Goal: Task Accomplishment & Management: Complete application form

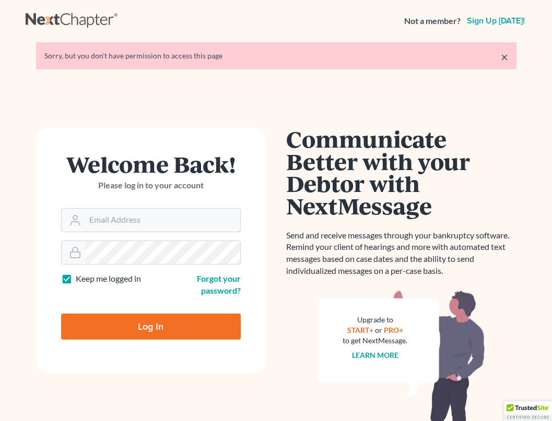
type input "[PERSON_NAME][EMAIL_ADDRESS][DOMAIN_NAME]"
click at [150, 331] on input "Log In" at bounding box center [151, 327] width 180 height 26
type input "Thinking..."
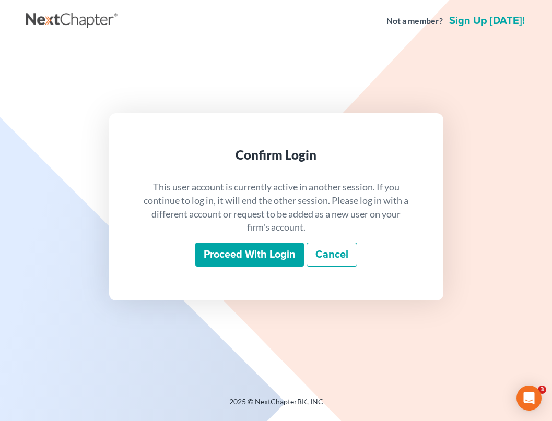
click at [246, 250] on input "Proceed with login" at bounding box center [249, 255] width 109 height 24
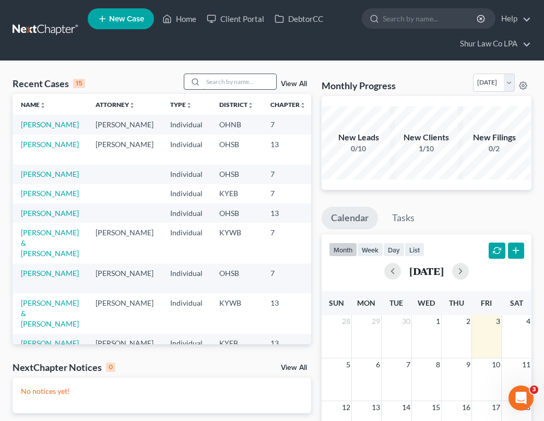
click at [244, 82] on input "search" at bounding box center [239, 81] width 73 height 15
type input "dryer"
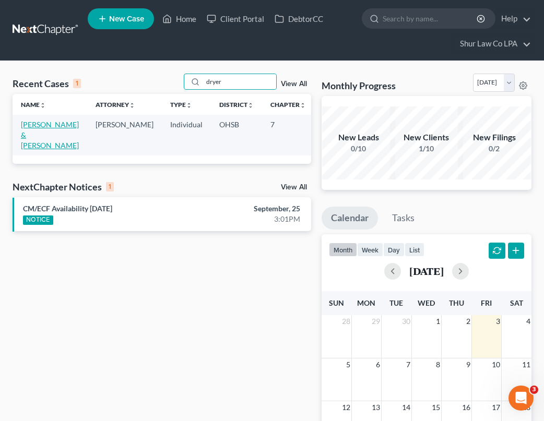
click at [27, 133] on link "[PERSON_NAME] & [PERSON_NAME]" at bounding box center [50, 135] width 58 height 30
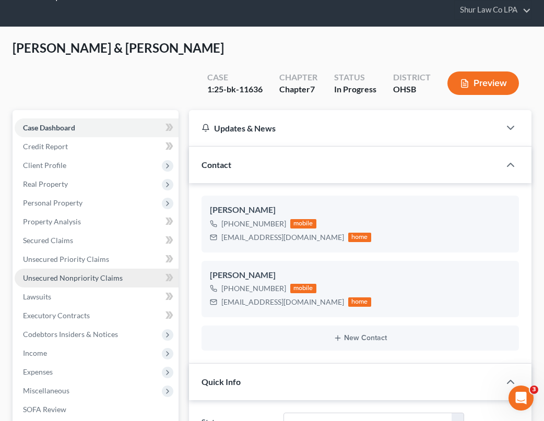
scroll to position [52, 0]
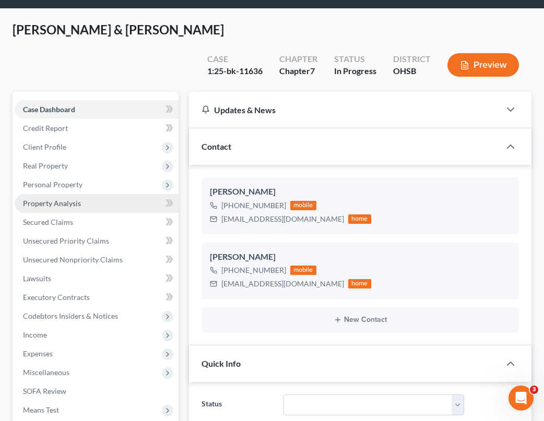
click at [63, 199] on span "Property Analysis" at bounding box center [52, 203] width 58 height 9
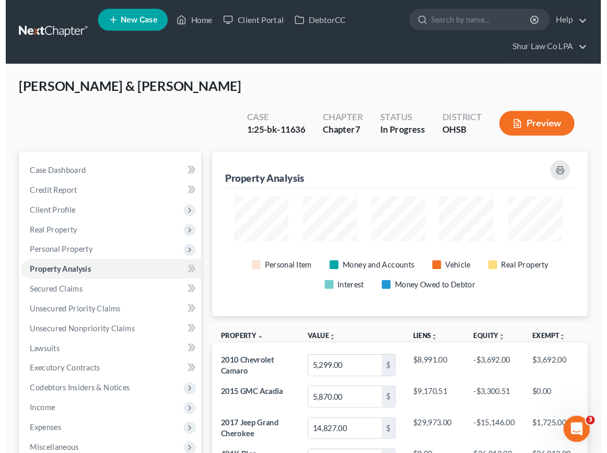
scroll to position [159, 373]
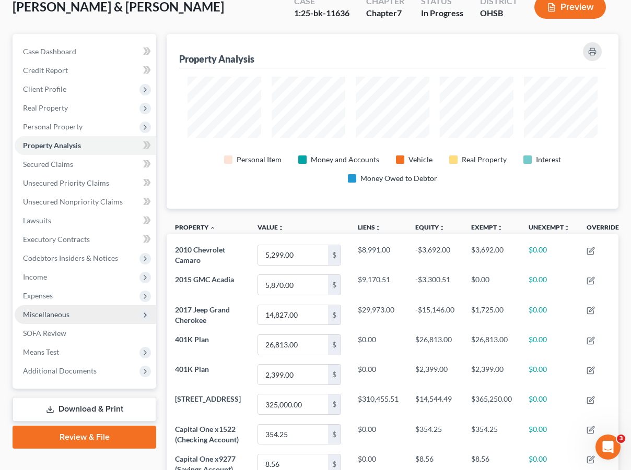
click at [48, 314] on span "Miscellaneous" at bounding box center [46, 314] width 46 height 9
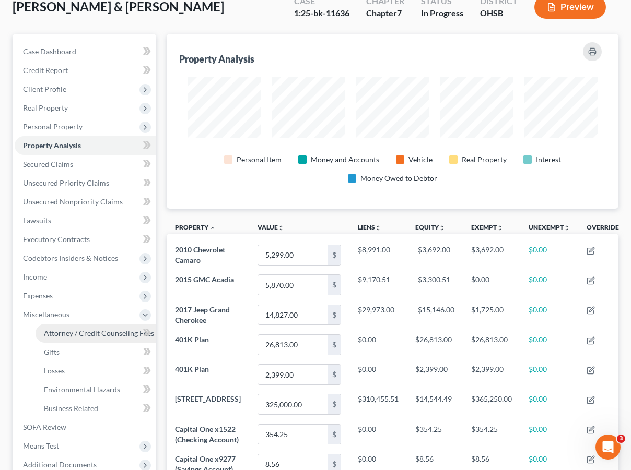
click at [66, 332] on span "Attorney / Credit Counseling Fees" at bounding box center [99, 333] width 110 height 9
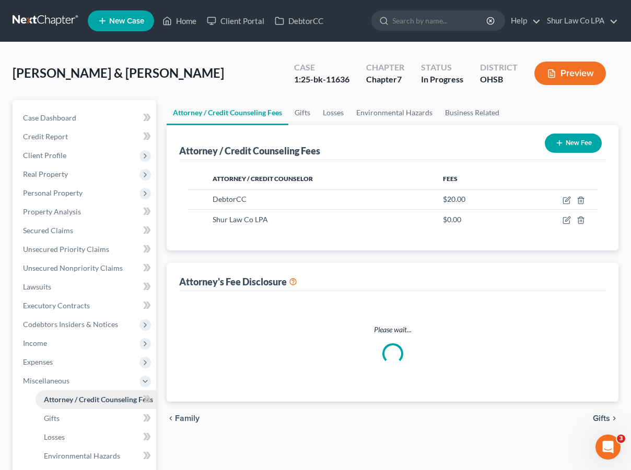
select select "0"
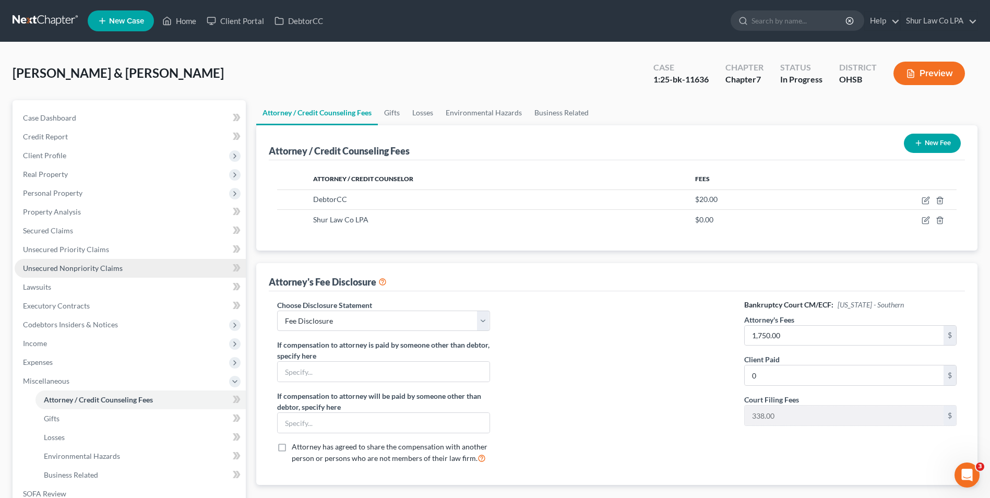
click at [68, 265] on span "Unsecured Nonpriority Claims" at bounding box center [73, 268] width 100 height 9
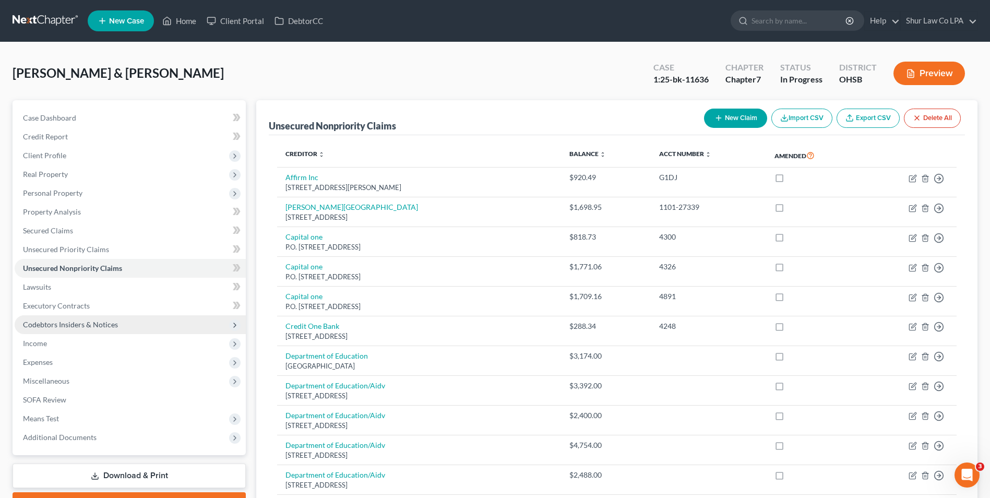
click at [68, 319] on span "Codebtors Insiders & Notices" at bounding box center [130, 324] width 231 height 19
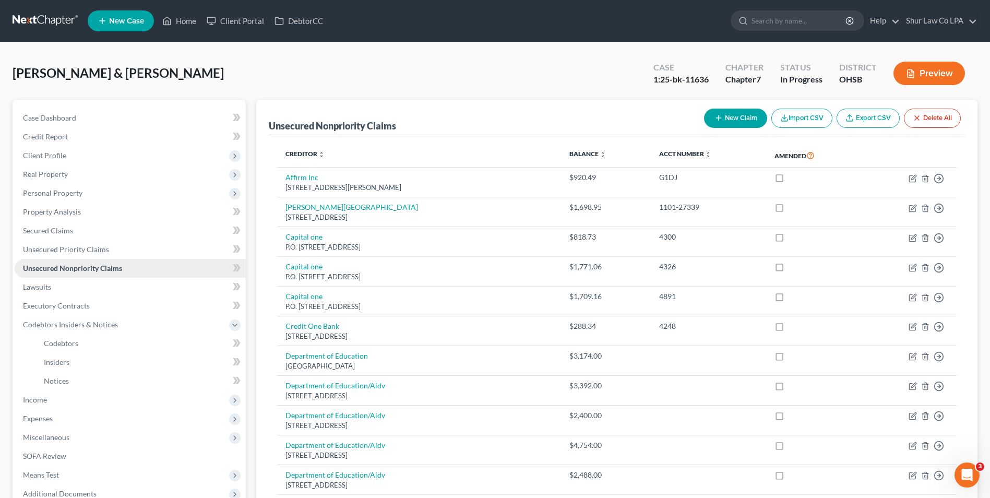
click at [71, 269] on span "Unsecured Nonpriority Claims" at bounding box center [72, 268] width 99 height 9
click at [60, 193] on span "Personal Property" at bounding box center [53, 192] width 60 height 9
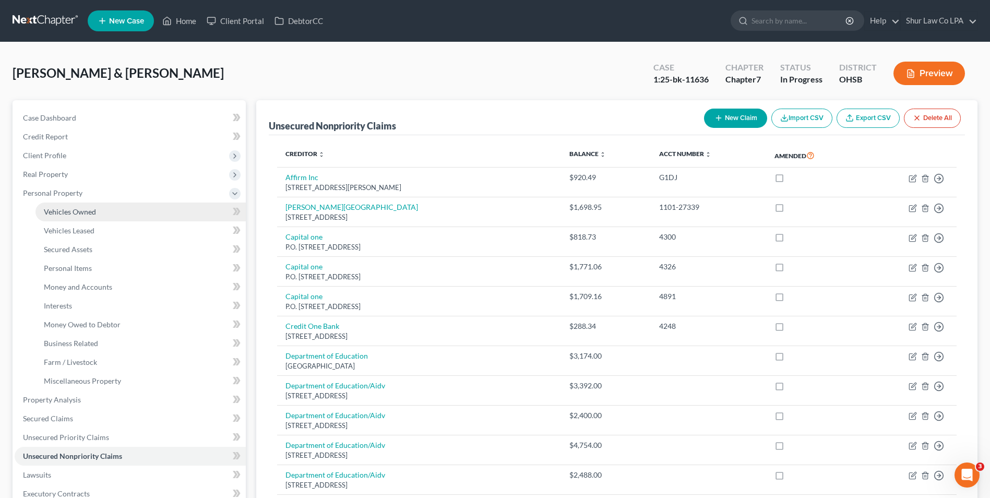
click at [67, 210] on span "Vehicles Owned" at bounding box center [70, 211] width 52 height 9
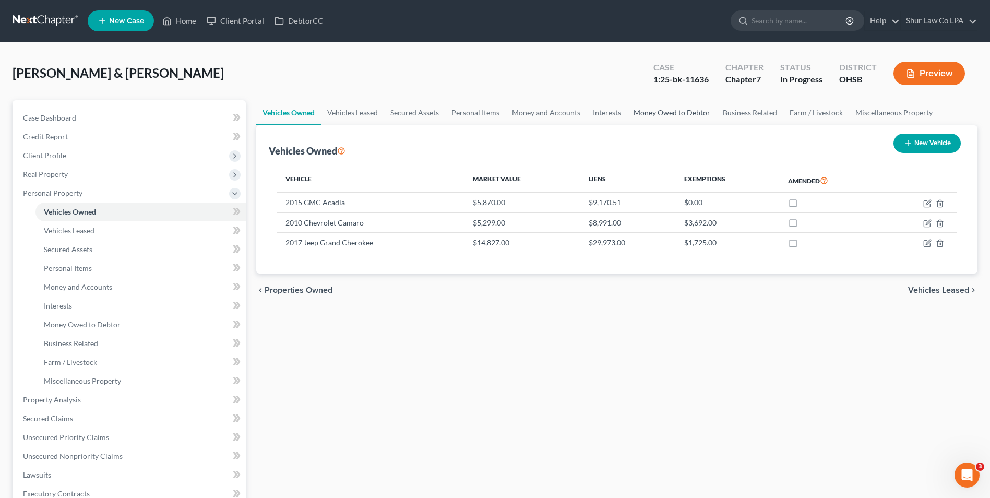
click at [551, 112] on link "Money Owed to Debtor" at bounding box center [672, 112] width 89 height 25
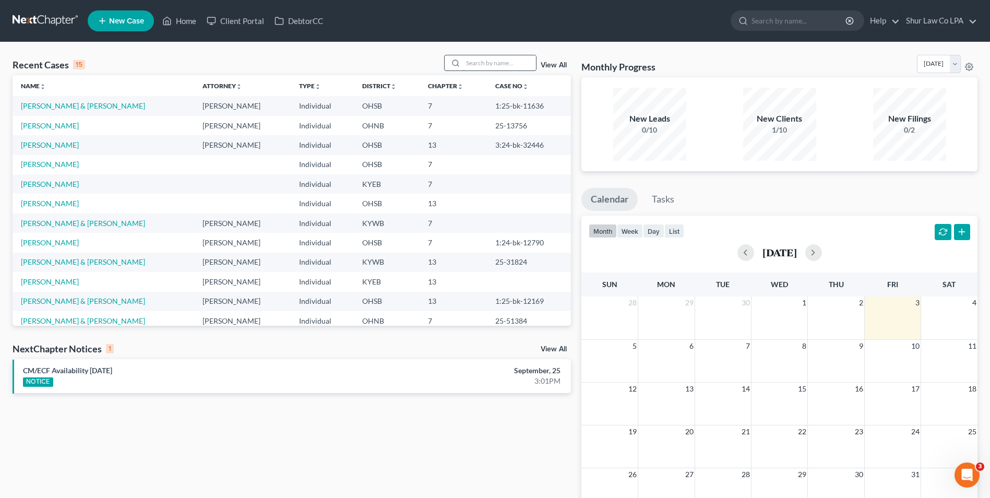
click at [515, 65] on input "search" at bounding box center [499, 62] width 73 height 15
type input "dryer"
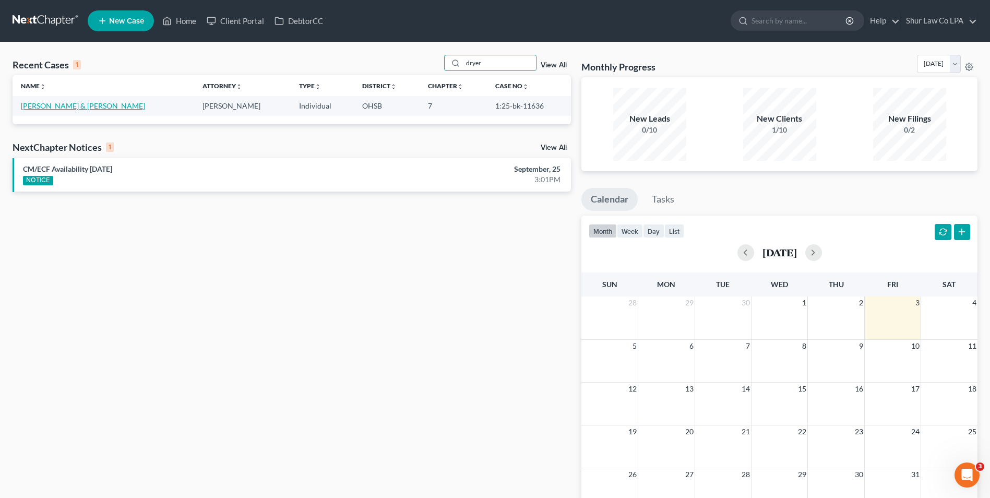
click at [80, 104] on link "[PERSON_NAME] & [PERSON_NAME]" at bounding box center [83, 105] width 124 height 9
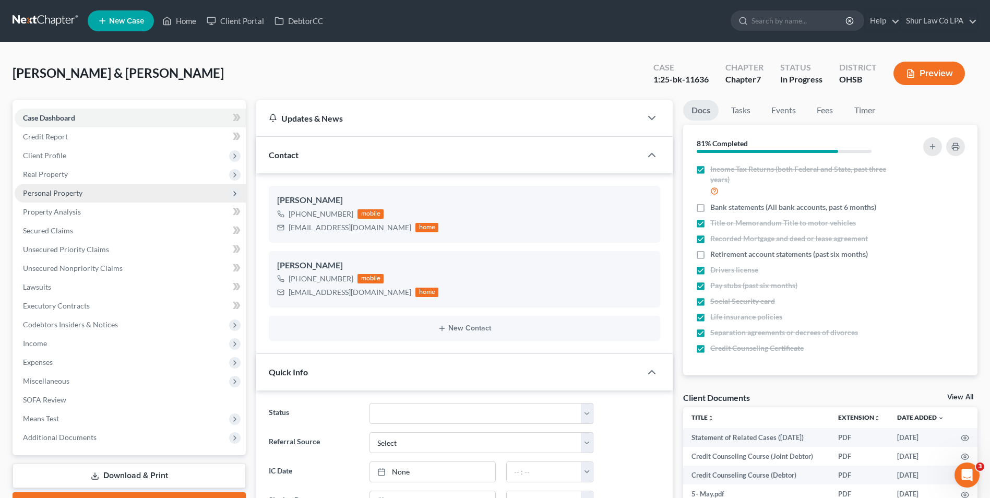
click at [65, 193] on span "Personal Property" at bounding box center [53, 192] width 60 height 9
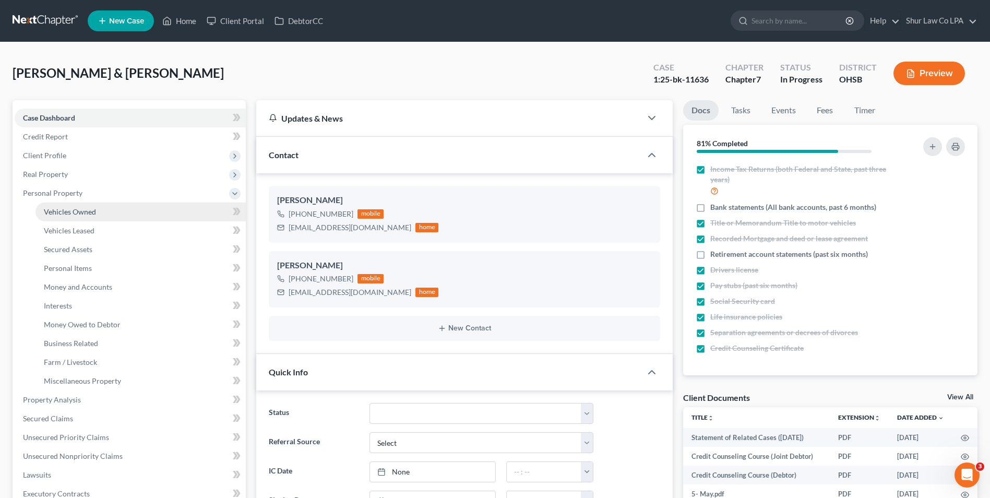
click at [64, 212] on span "Vehicles Owned" at bounding box center [70, 211] width 52 height 9
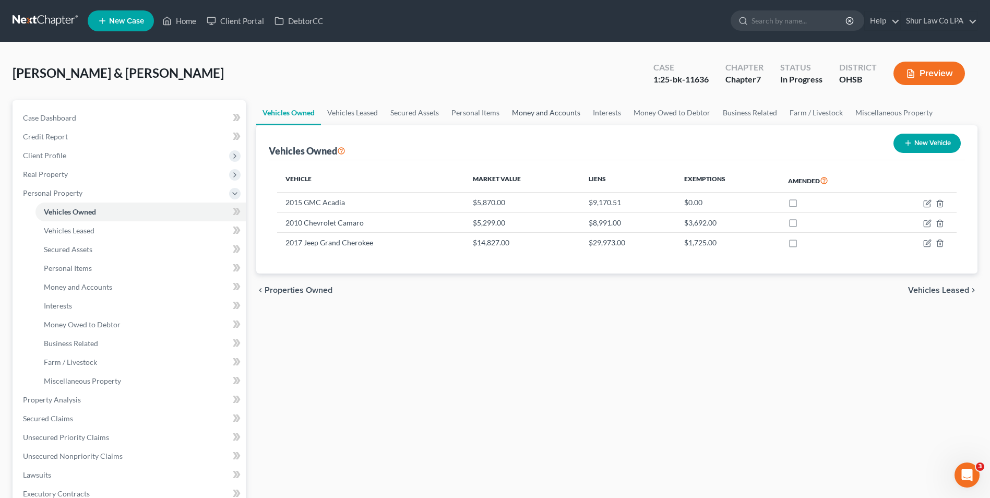
click at [572, 116] on link "Money and Accounts" at bounding box center [546, 112] width 81 height 25
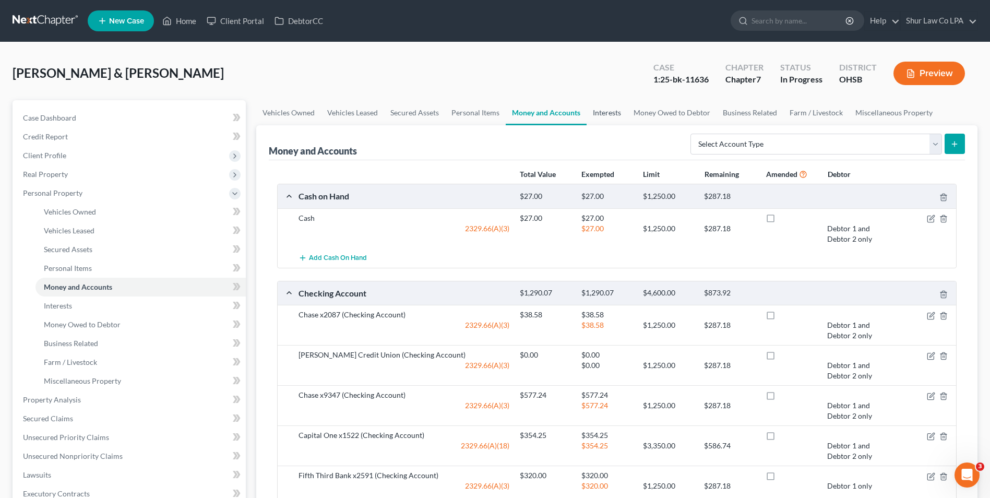
click at [617, 109] on link "Interests" at bounding box center [607, 112] width 41 height 25
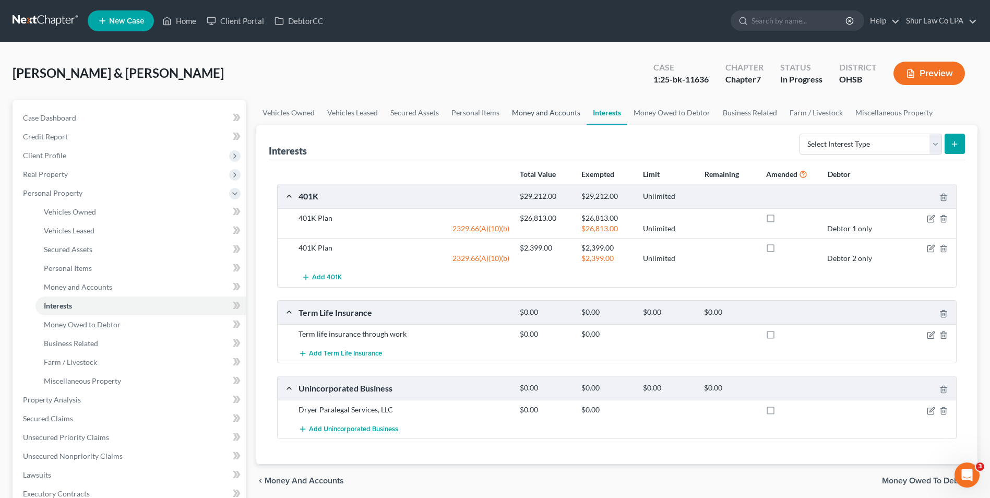
click at [561, 114] on link "Money and Accounts" at bounding box center [546, 112] width 81 height 25
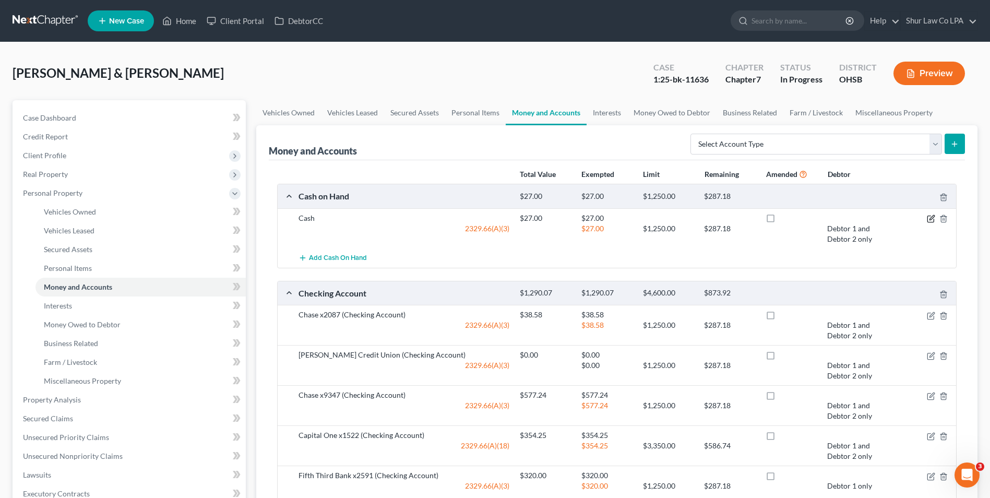
click at [928, 218] on icon "button" at bounding box center [931, 219] width 8 height 8
select select "2"
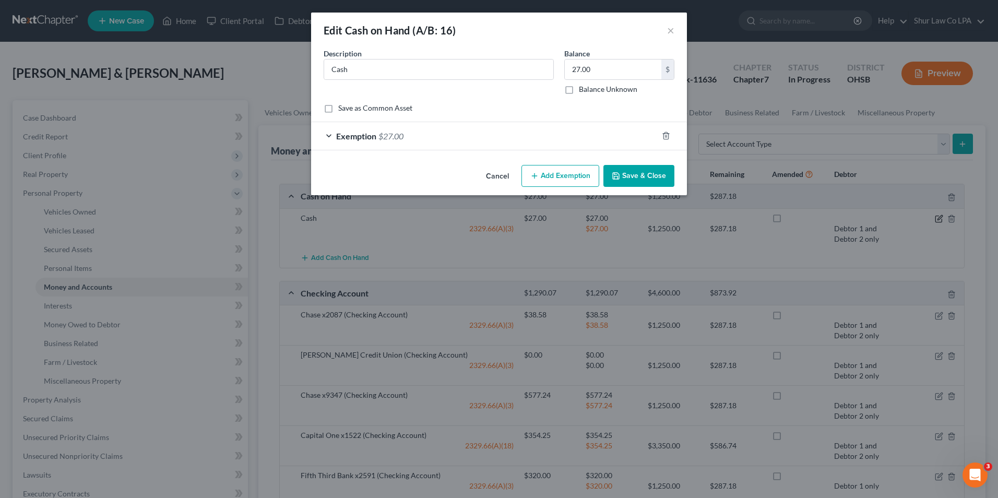
checkbox input "true"
click at [333, 135] on div "Exemption $27.00" at bounding box center [484, 136] width 347 height 28
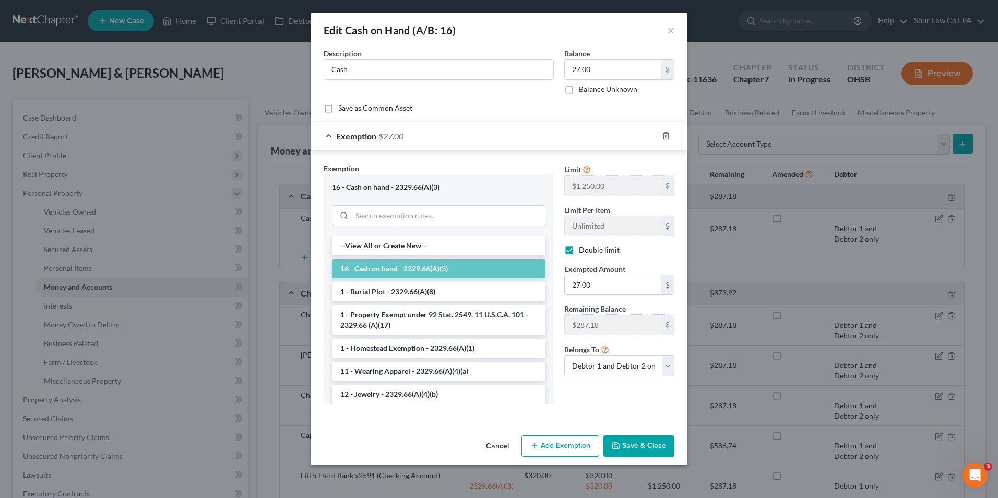
click at [499, 449] on button "Cancel" at bounding box center [498, 446] width 40 height 21
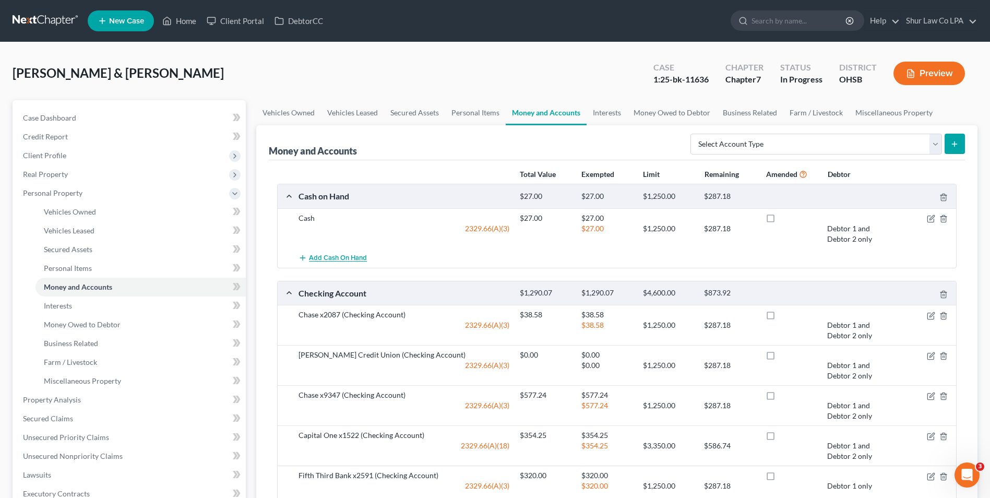
click at [345, 261] on span "Add Cash on Hand" at bounding box center [338, 258] width 58 height 8
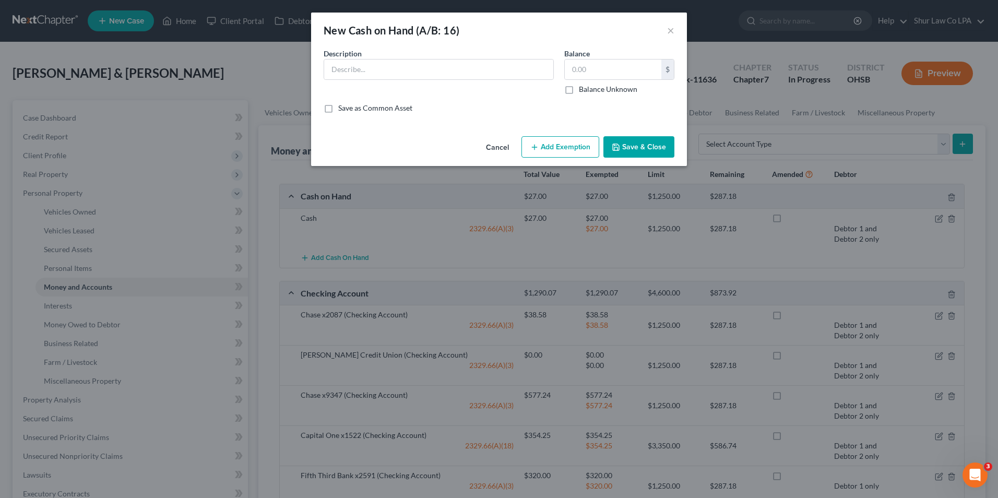
click at [560, 152] on button "Add Exemption" at bounding box center [561, 147] width 78 height 22
select select "2"
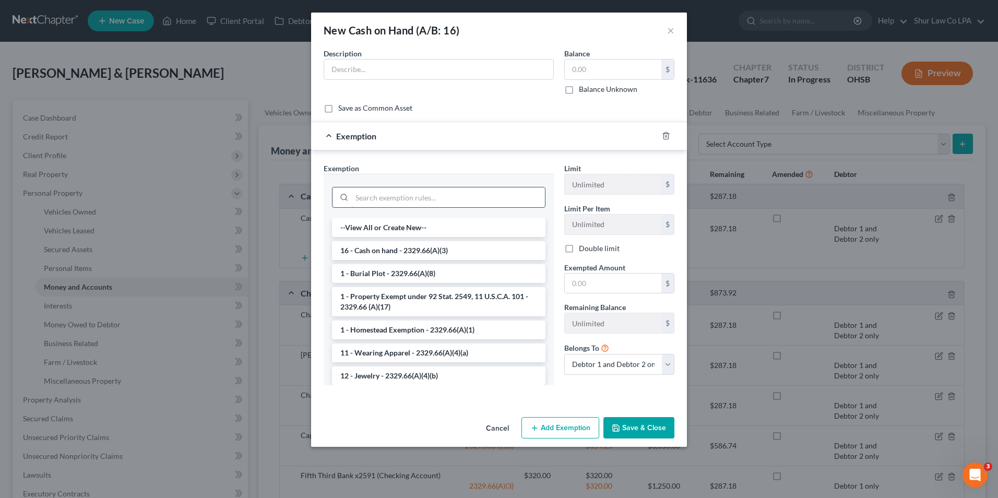
click at [433, 197] on input "search" at bounding box center [448, 197] width 193 height 20
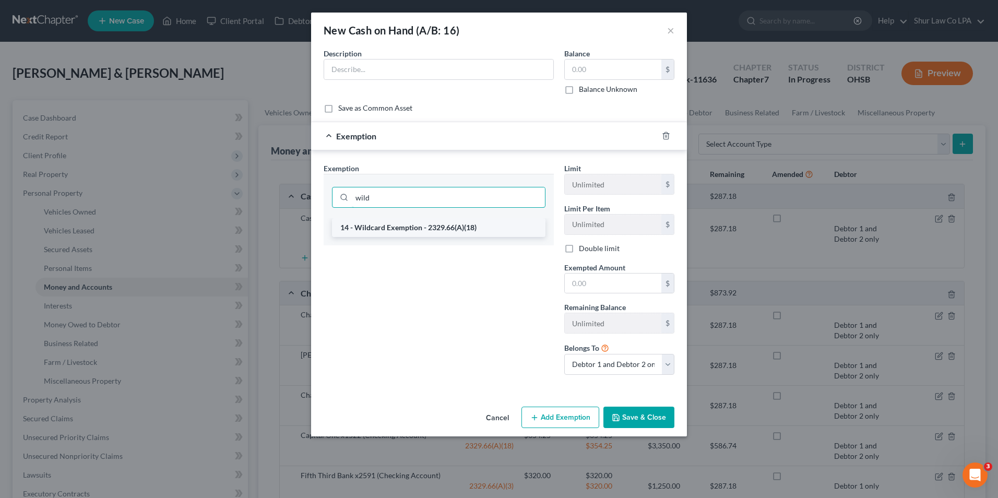
type input "wild"
click at [444, 234] on li "14 - Wildcard Exemption - 2329.66(A)(18)" at bounding box center [439, 227] width 214 height 19
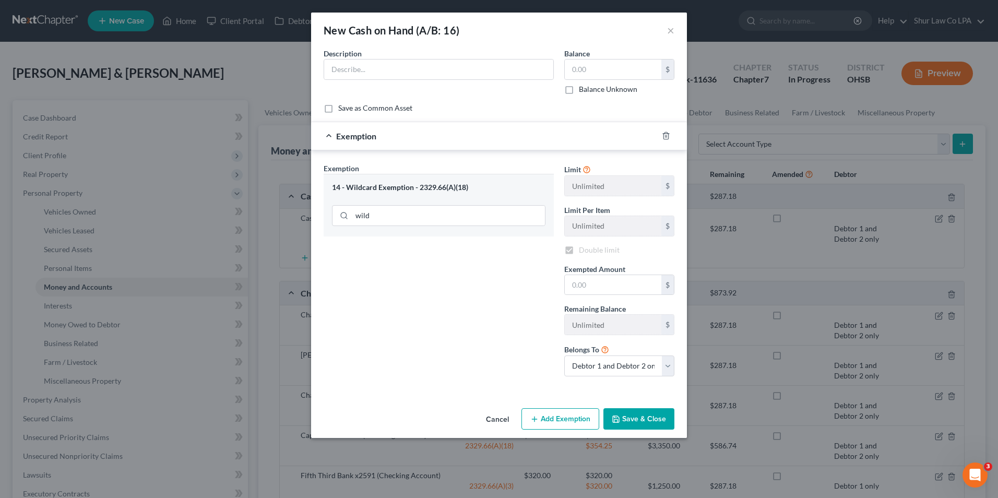
checkbox input "true"
click at [504, 422] on button "Cancel" at bounding box center [498, 419] width 40 height 21
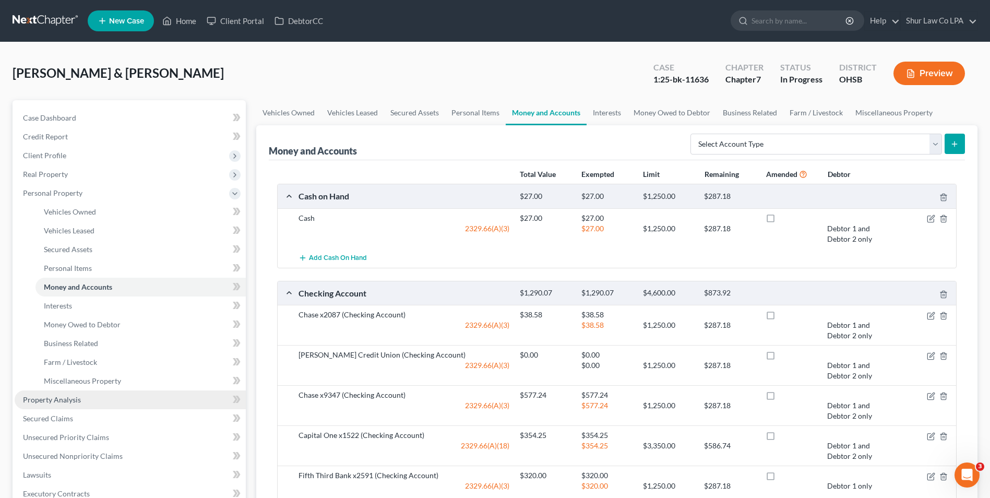
click at [55, 400] on span "Property Analysis" at bounding box center [52, 399] width 58 height 9
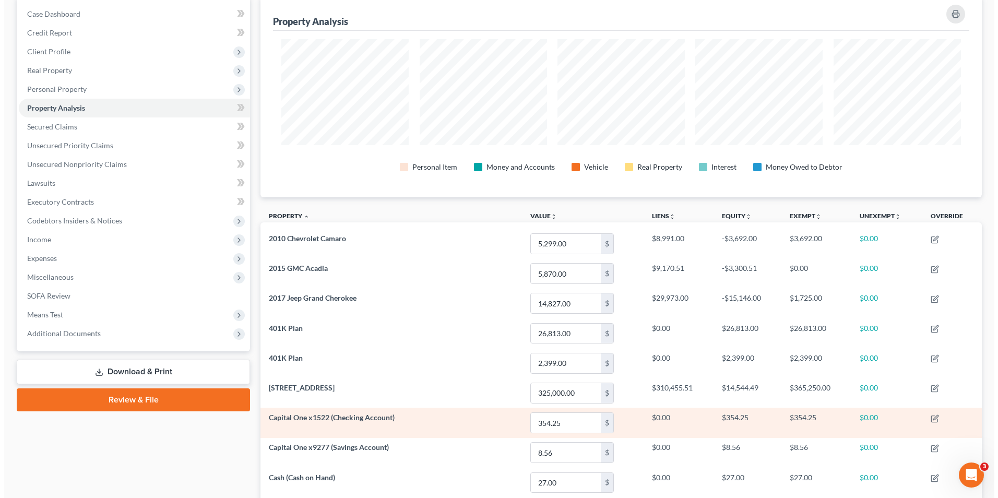
scroll to position [104, 0]
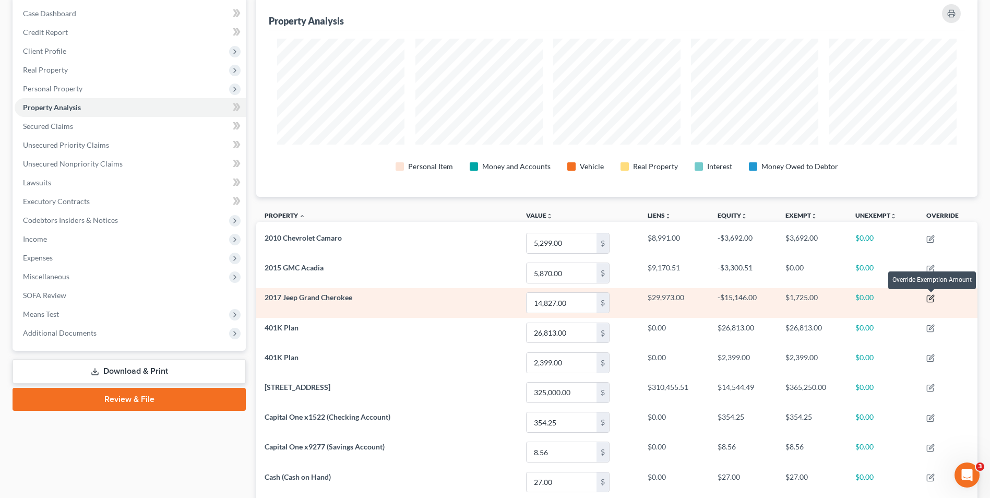
click at [933, 298] on icon "button" at bounding box center [931, 298] width 8 height 8
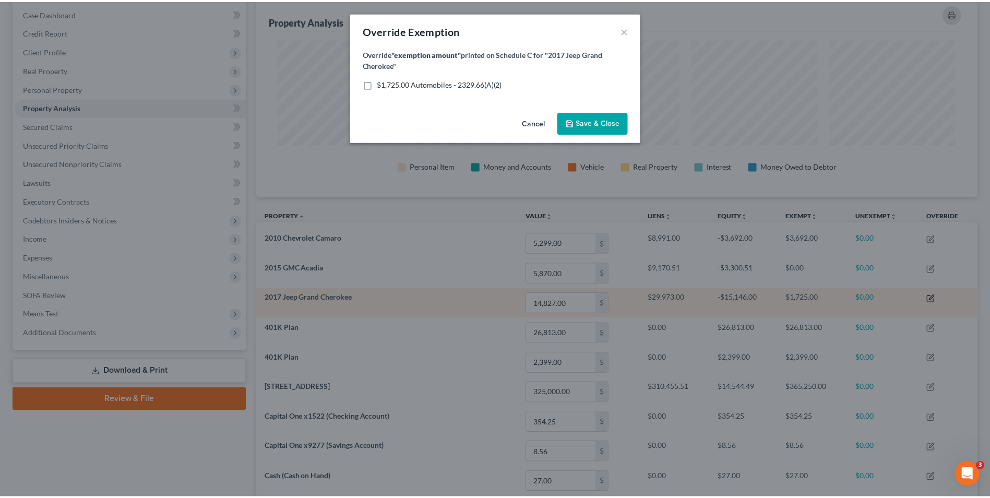
scroll to position [202, 727]
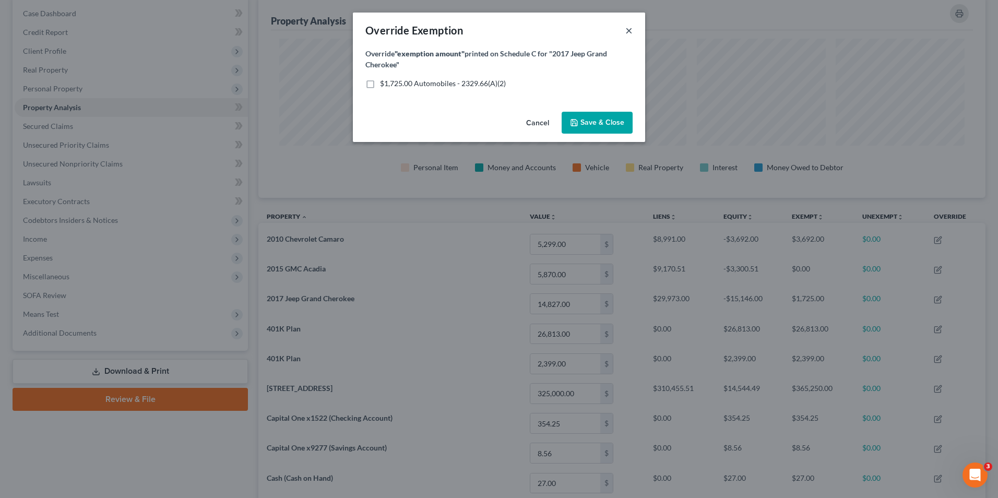
click at [632, 32] on button "×" at bounding box center [629, 30] width 7 height 13
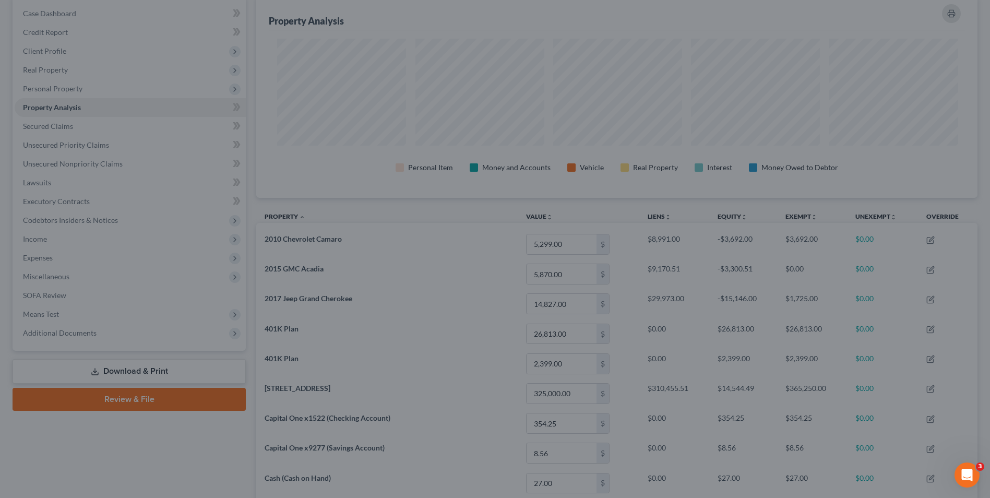
scroll to position [0, 0]
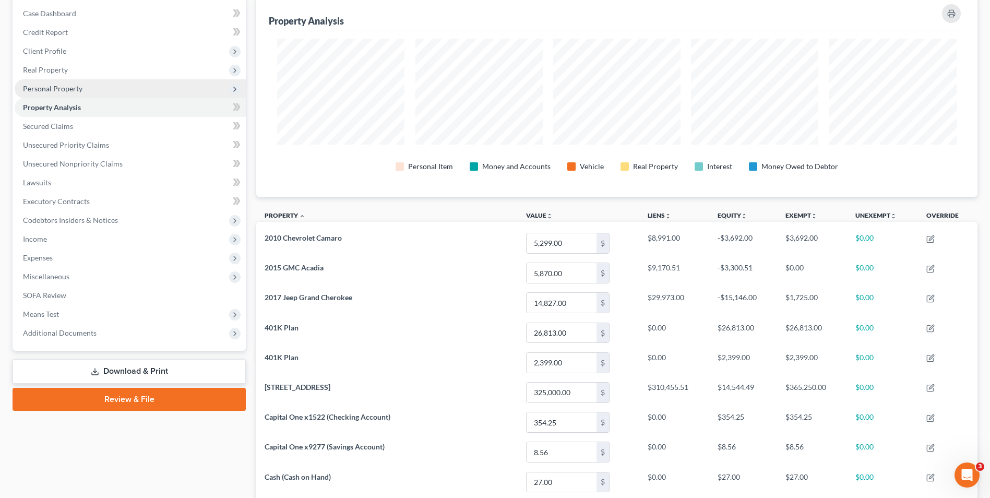
click at [60, 89] on span "Personal Property" at bounding box center [53, 88] width 60 height 9
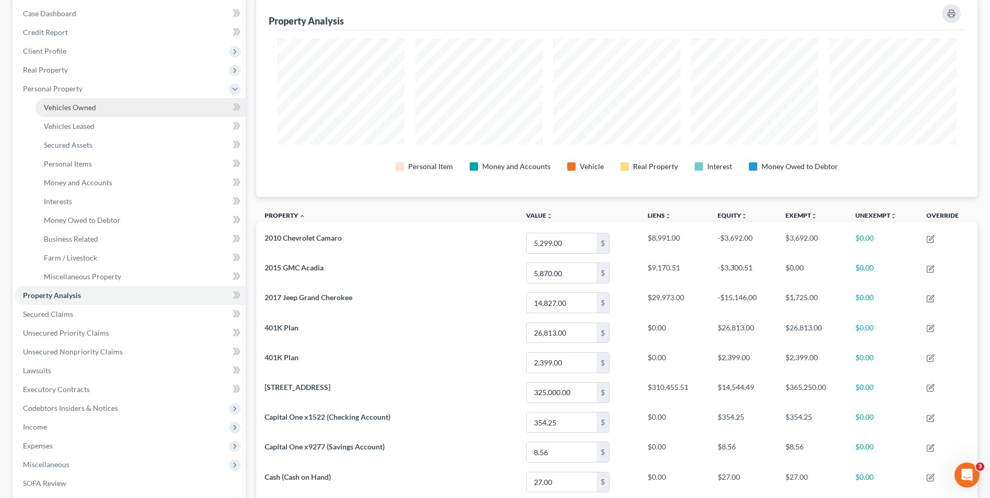
click at [63, 103] on span "Vehicles Owned" at bounding box center [70, 107] width 52 height 9
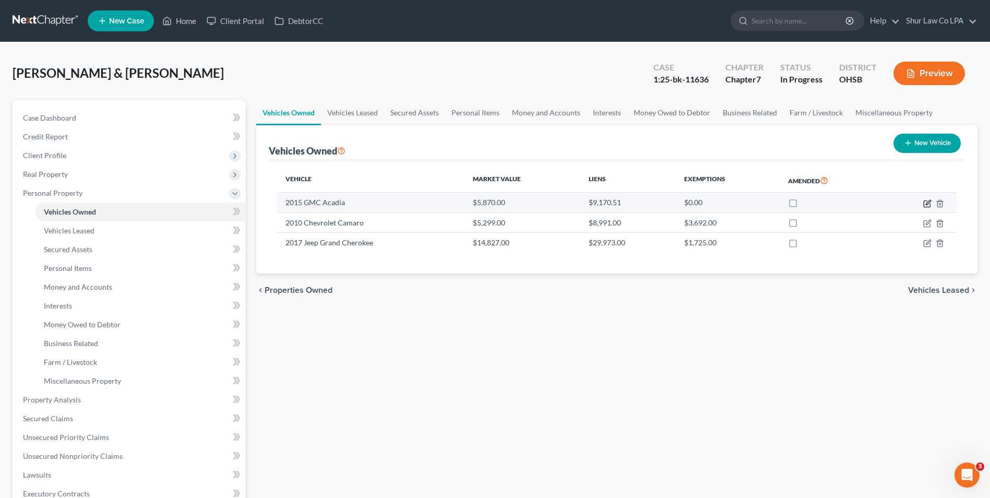
click at [928, 204] on icon "button" at bounding box center [928, 202] width 5 height 5
select select "0"
select select "11"
select select "3"
select select "1"
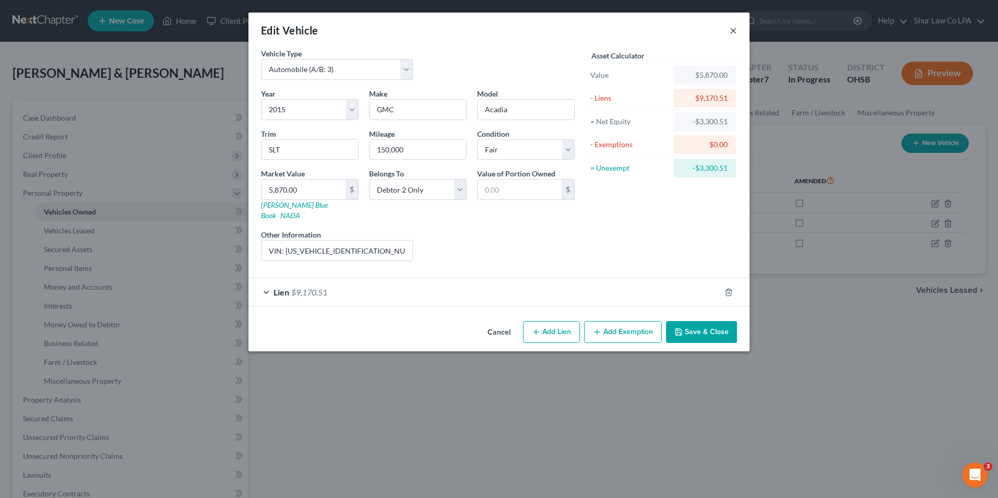
click at [731, 32] on button "×" at bounding box center [733, 30] width 7 height 13
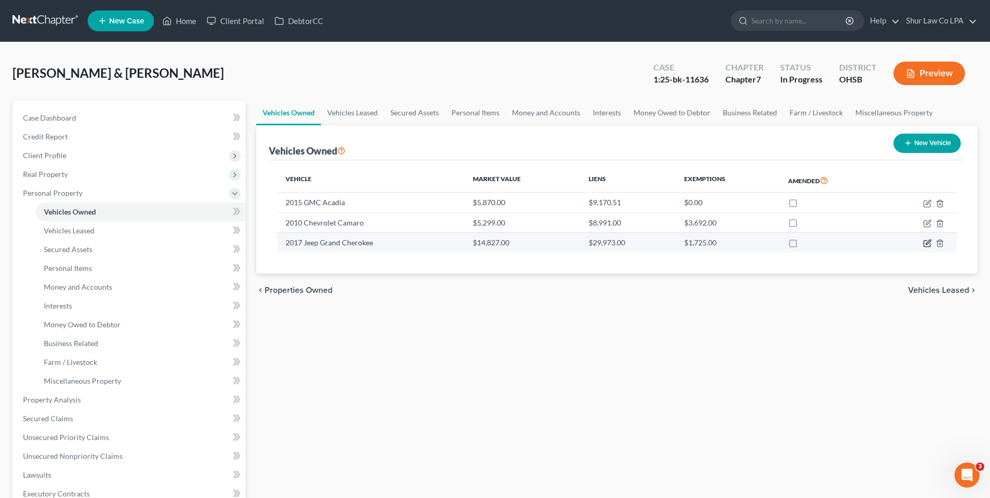
click at [929, 242] on icon "button" at bounding box center [928, 243] width 8 height 8
select select "0"
select select "9"
select select "1"
select select "0"
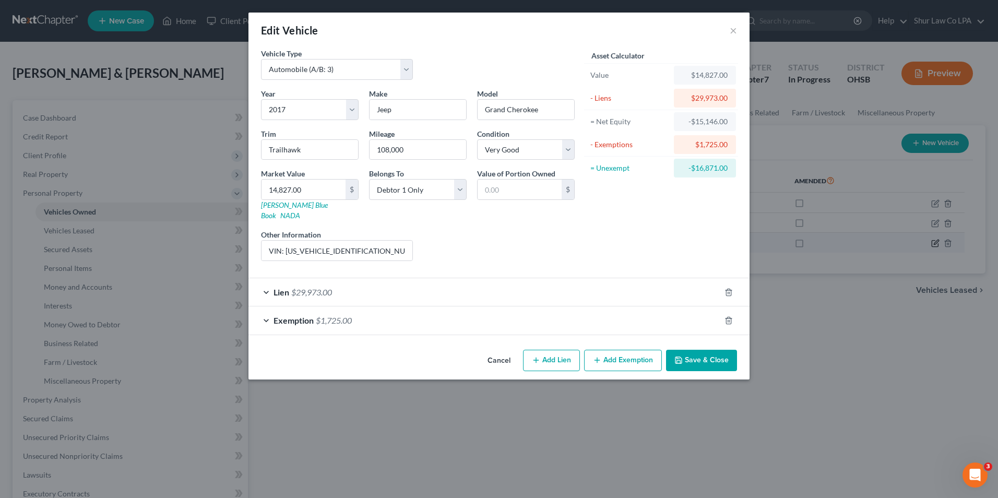
checkbox input "true"
click at [264, 311] on div "Exemption $1,725.00" at bounding box center [485, 320] width 472 height 28
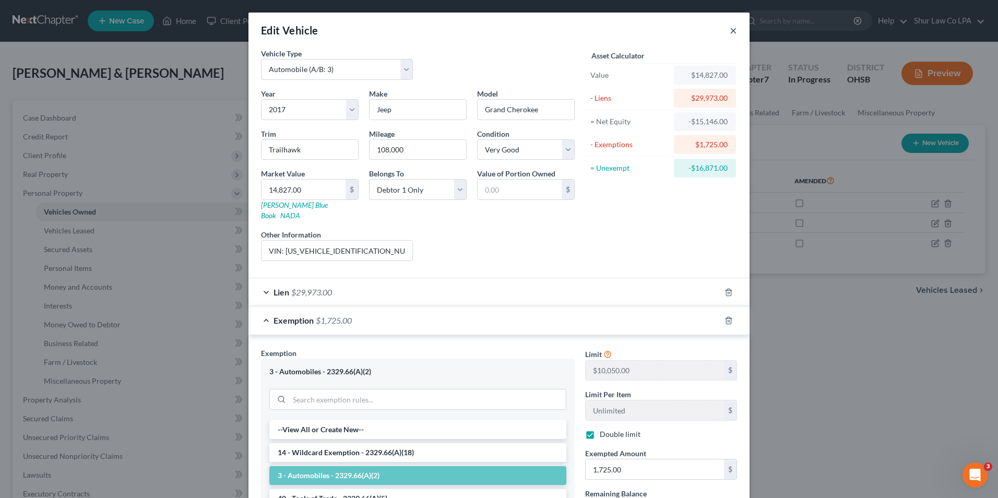
click at [730, 27] on button "×" at bounding box center [733, 30] width 7 height 13
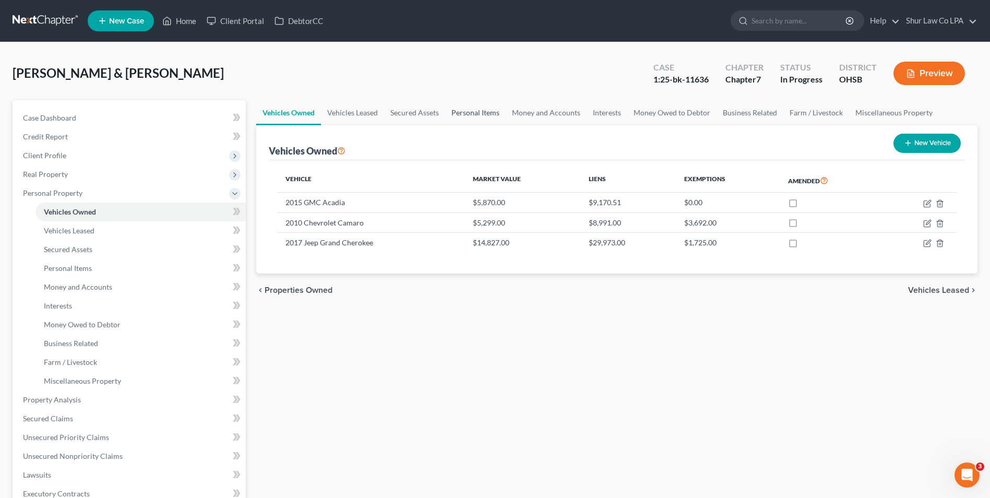
click at [463, 112] on link "Personal Items" at bounding box center [475, 112] width 61 height 25
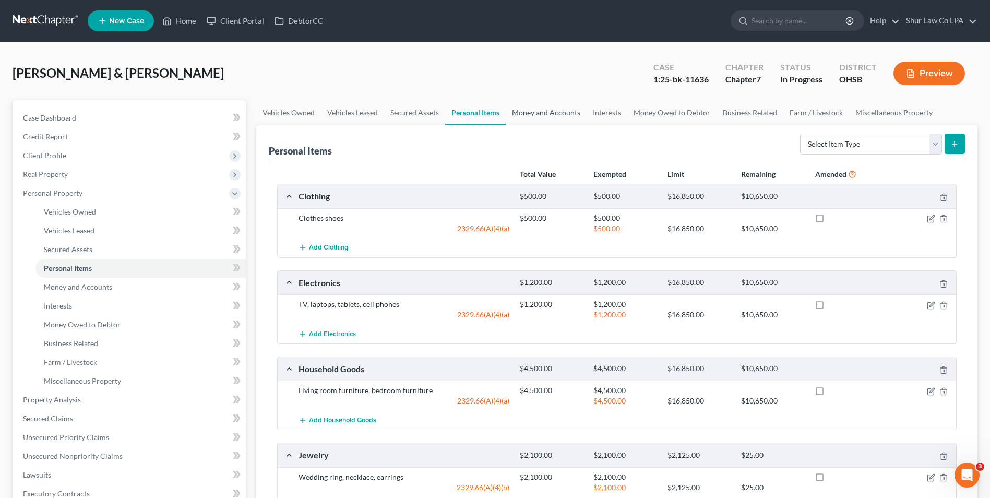
click at [559, 113] on link "Money and Accounts" at bounding box center [546, 112] width 81 height 25
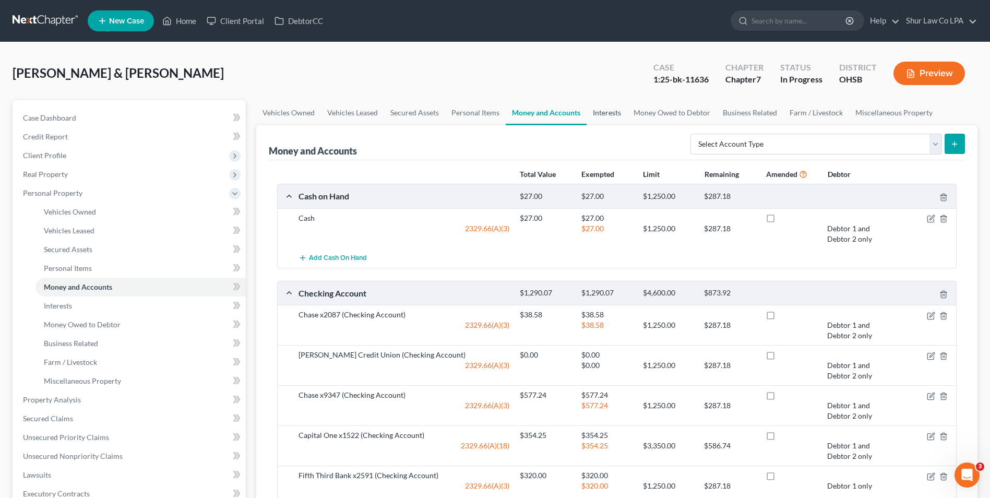
click at [609, 112] on link "Interests" at bounding box center [607, 112] width 41 height 25
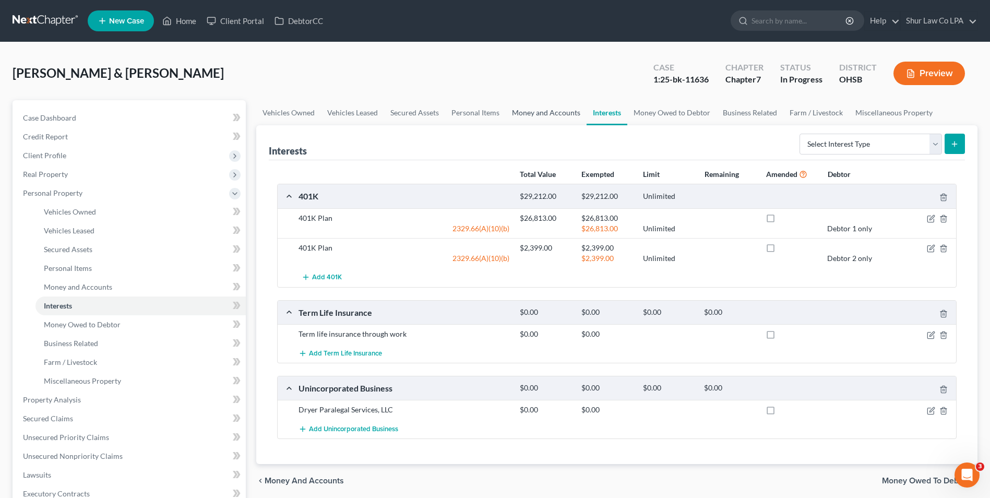
click at [547, 108] on link "Money and Accounts" at bounding box center [546, 112] width 81 height 25
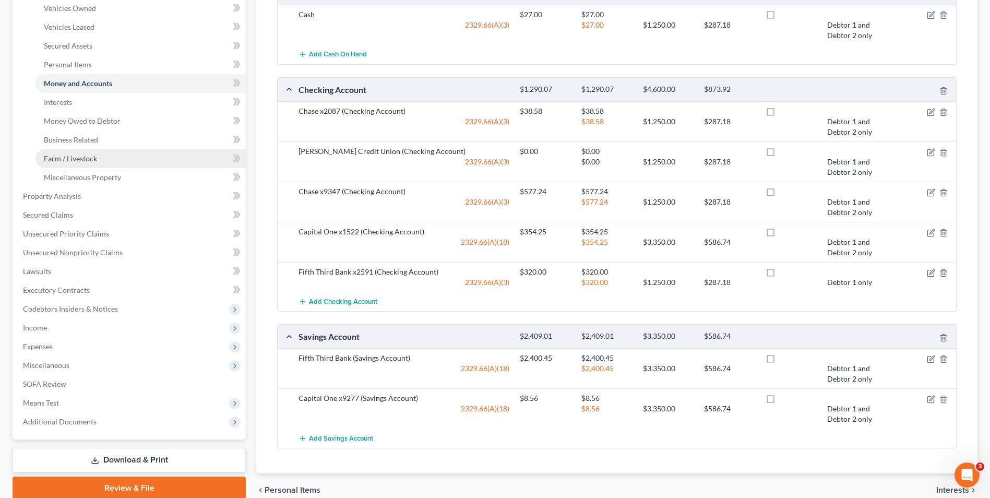
scroll to position [209, 0]
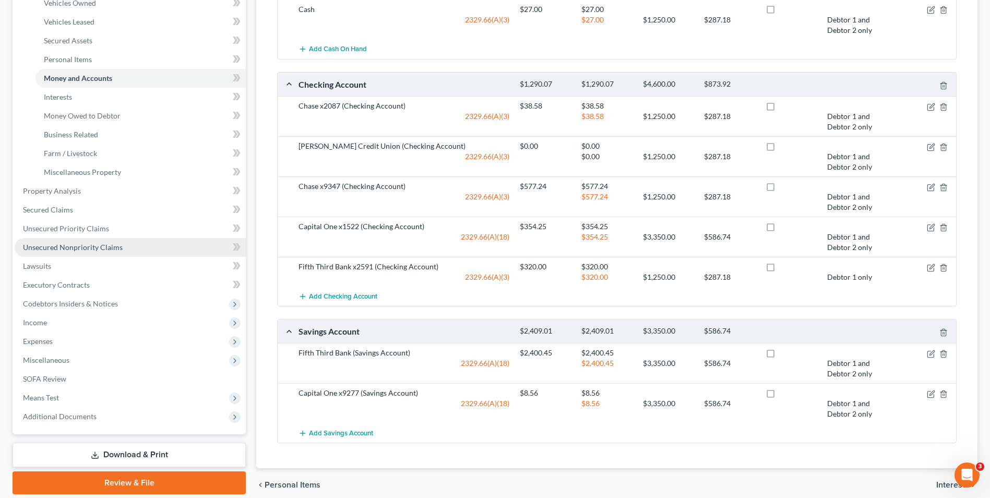
click at [101, 249] on span "Unsecured Nonpriority Claims" at bounding box center [73, 247] width 100 height 9
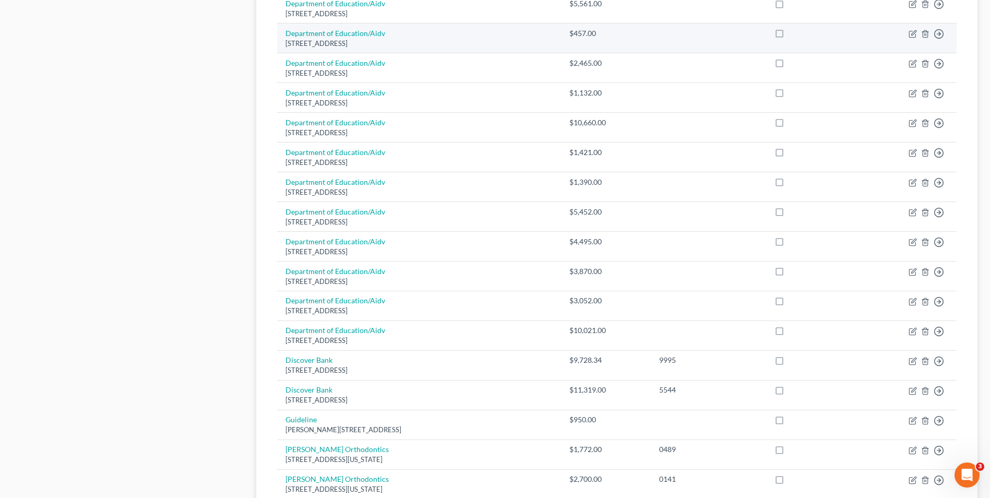
scroll to position [627, 0]
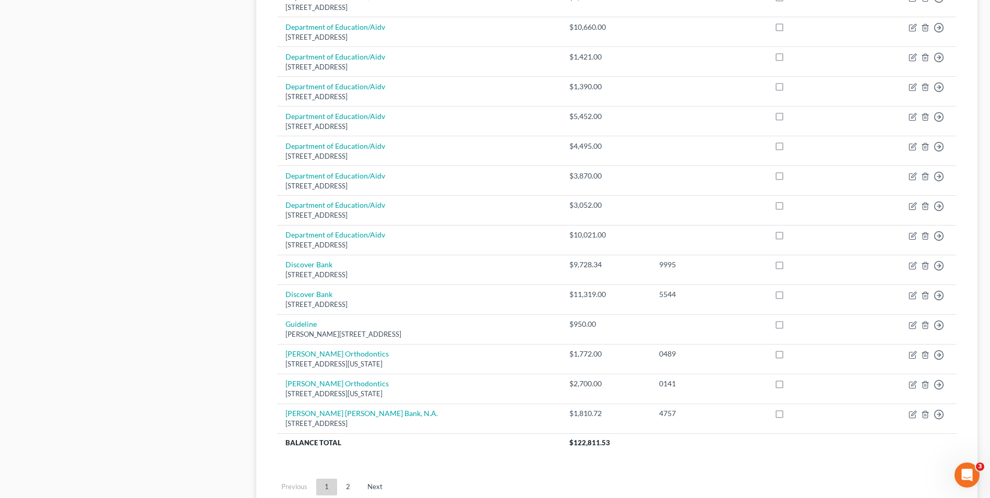
click at [350, 486] on link "2" at bounding box center [348, 487] width 21 height 17
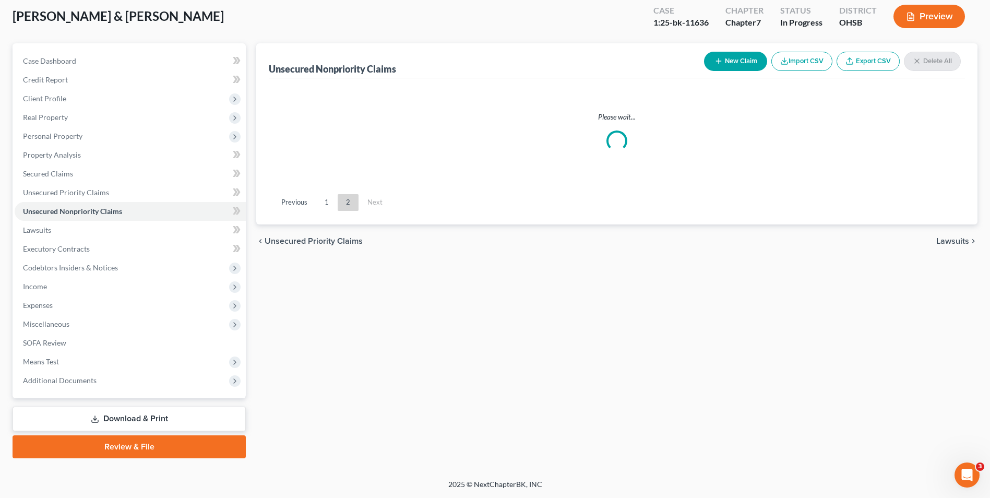
scroll to position [57, 0]
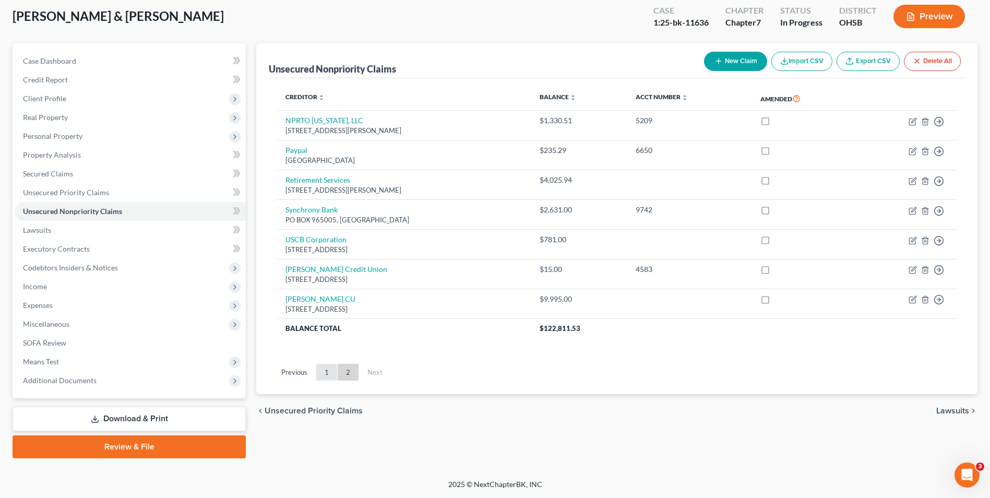
click at [321, 368] on link "1" at bounding box center [326, 372] width 21 height 17
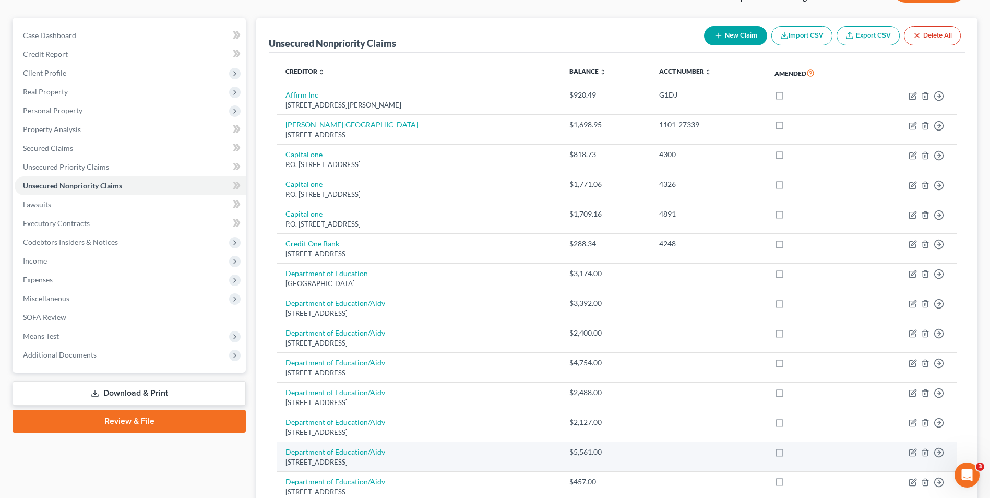
scroll to position [0, 0]
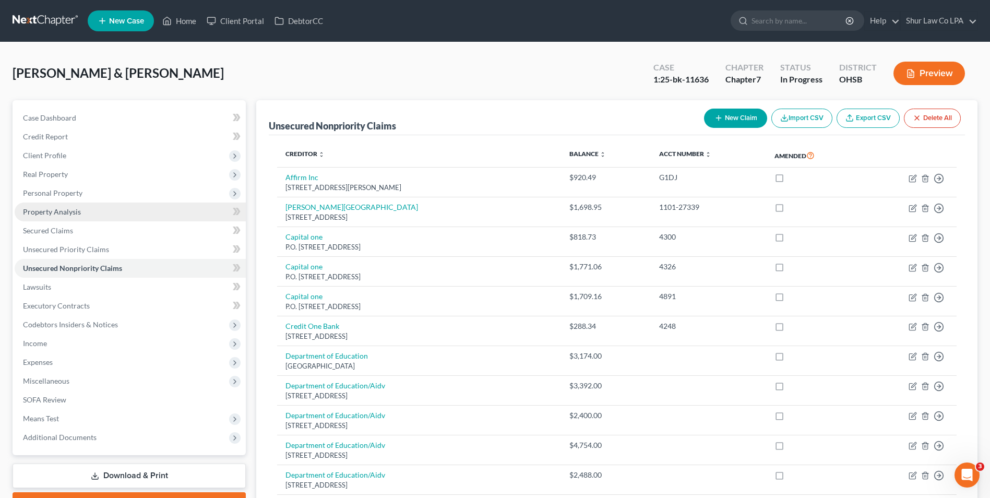
click at [61, 208] on span "Property Analysis" at bounding box center [52, 211] width 58 height 9
